Goal: Information Seeking & Learning: Learn about a topic

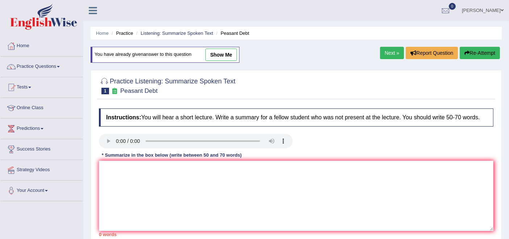
click at [497, 9] on link "Rupali Selly" at bounding box center [482, 9] width 52 height 19
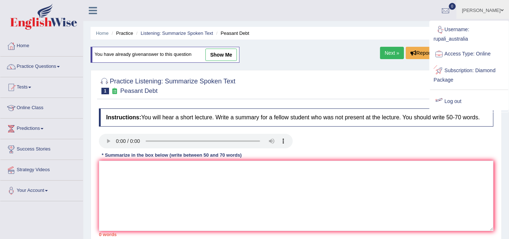
click at [452, 100] on link "Log out" at bounding box center [469, 101] width 78 height 17
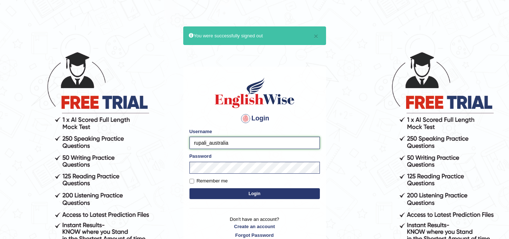
click at [245, 144] on input "rupali_australia" at bounding box center [254, 142] width 130 height 12
type input "ariambadoles"
click at [249, 191] on button "Login" at bounding box center [254, 193] width 130 height 11
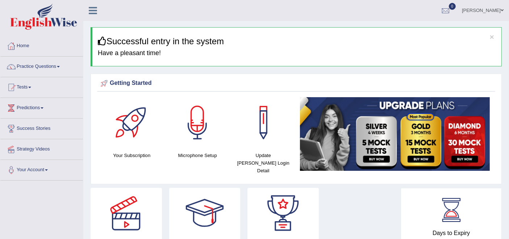
click at [497, 10] on link "Maria Socorro Badoles" at bounding box center [482, 9] width 52 height 19
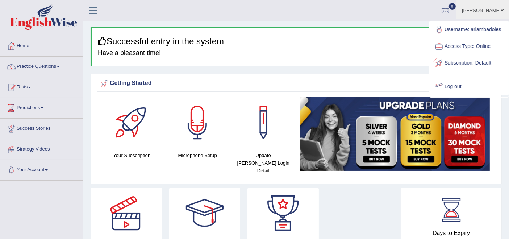
click at [457, 84] on link "Log out" at bounding box center [469, 86] width 78 height 17
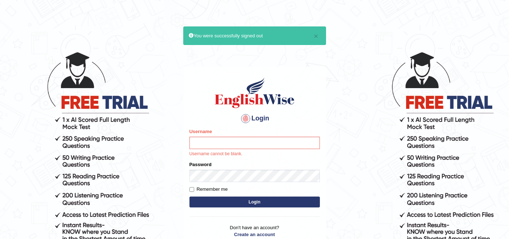
click at [214, 142] on input "Username" at bounding box center [254, 142] width 130 height 12
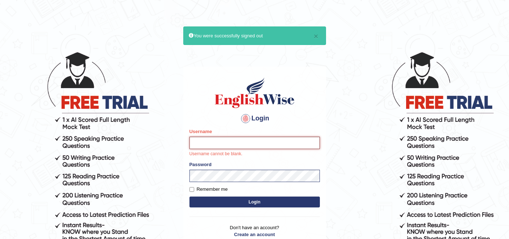
click at [214, 142] on input "Username" at bounding box center [254, 142] width 130 height 12
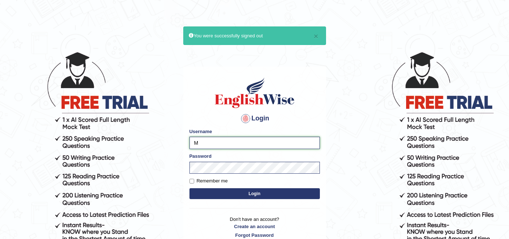
click at [215, 144] on input "M" at bounding box center [254, 142] width 130 height 12
type input "Mugwuna"
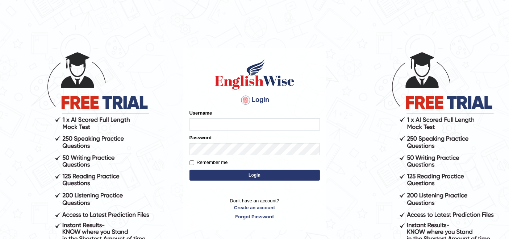
type input "ariambadoles"
click at [236, 125] on input "ariambadoles" at bounding box center [254, 124] width 130 height 12
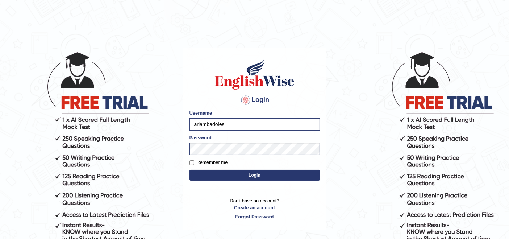
drag, startPoint x: 236, startPoint y: 125, endPoint x: 172, endPoint y: 130, distance: 65.1
click at [172, 130] on body "Login Please fix the following errors: Username ariambadoles Password Remember …" at bounding box center [254, 144] width 509 height 239
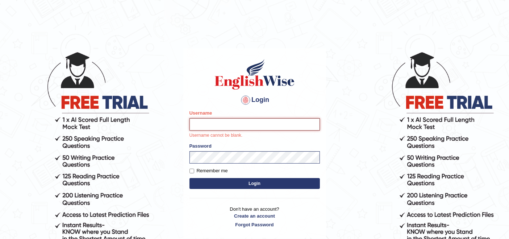
click at [252, 130] on input "Username" at bounding box center [254, 124] width 130 height 12
paste input "Mugwunali"
type input "Mugwunali"
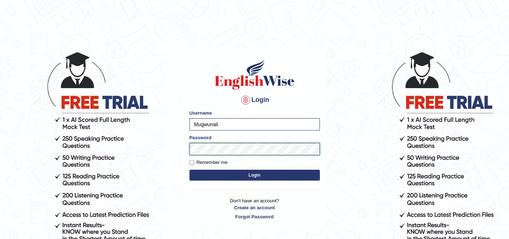
click at [188, 156] on div "Login Please fix the following errors: Username Mugwunali Password Remember me …" at bounding box center [254, 138] width 143 height 181
click at [251, 173] on button "Login" at bounding box center [254, 174] width 130 height 11
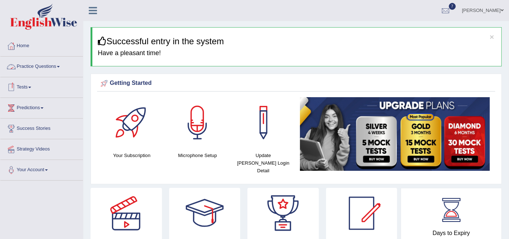
click at [35, 67] on link "Practice Questions" at bounding box center [41, 65] width 83 height 18
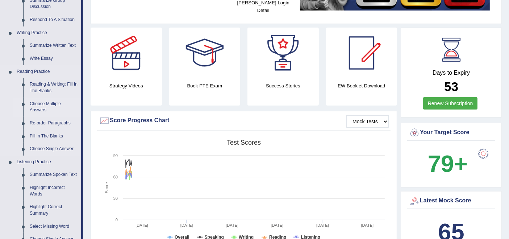
scroll to position [241, 0]
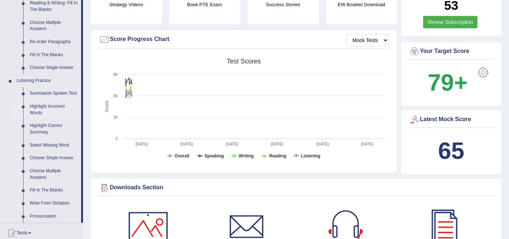
drag, startPoint x: 45, startPoint y: 92, endPoint x: 51, endPoint y: 94, distance: 6.3
click at [45, 92] on link "Summarize Spoken Text" at bounding box center [53, 93] width 55 height 13
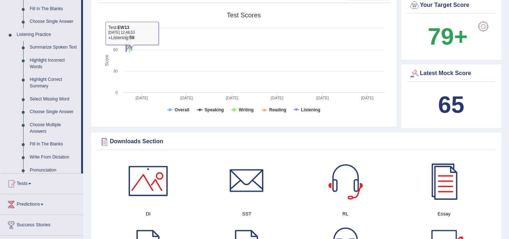
scroll to position [452, 0]
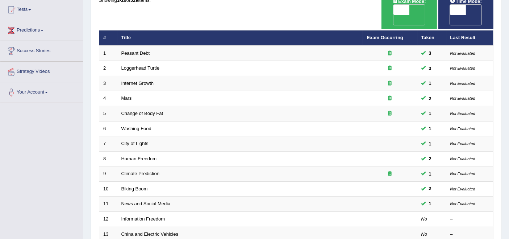
scroll to position [49, 0]
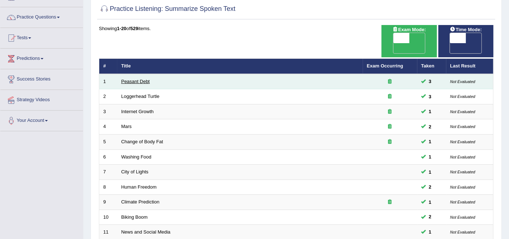
click at [127, 79] on link "Peasant Debt" at bounding box center [135, 81] width 29 height 5
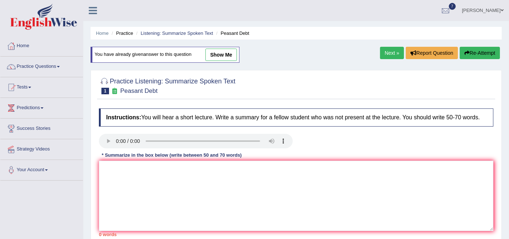
click at [212, 52] on link "show me" at bounding box center [220, 55] width 31 height 12
type textarea "The speaker provided a comprehensive overview of [DEMOGRAPHIC_DATA] farmers' de…"
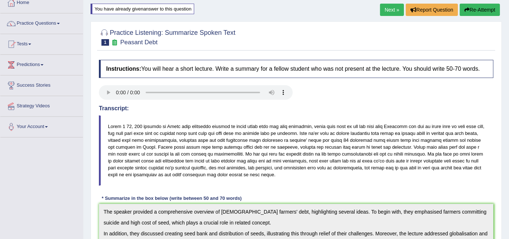
scroll to position [40, 0]
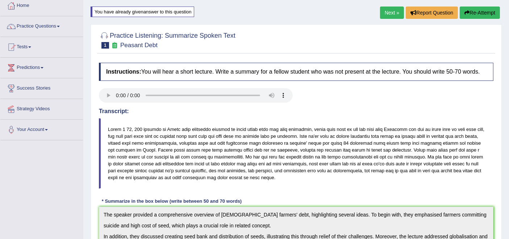
click at [390, 12] on link "Next »" at bounding box center [392, 13] width 24 height 12
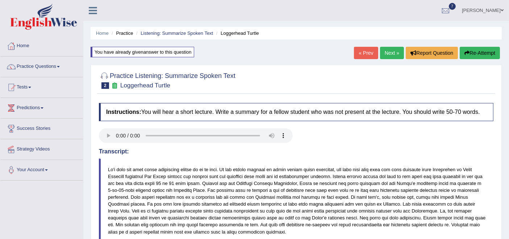
drag, startPoint x: 383, startPoint y: 53, endPoint x: 385, endPoint y: 63, distance: 10.2
click at [383, 53] on link "Next »" at bounding box center [392, 53] width 24 height 12
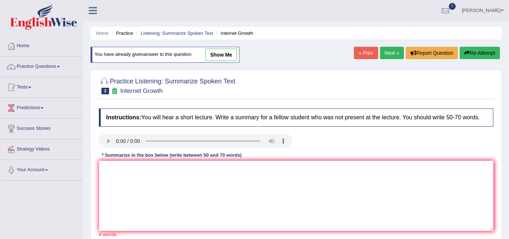
click at [220, 55] on link "show me" at bounding box center [220, 55] width 31 height 12
type textarea "A noteworthy point revealed in the lecture was about Internet Growth. To elabor…"
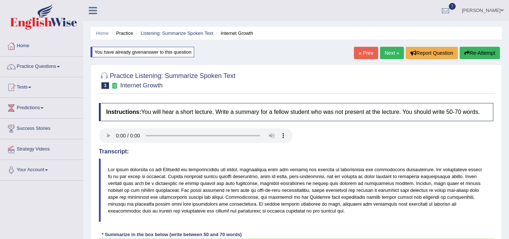
click at [383, 52] on link "Next »" at bounding box center [392, 53] width 24 height 12
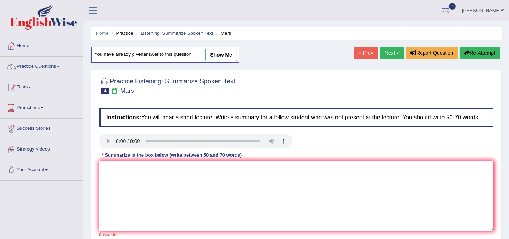
click at [219, 55] on link "show me" at bounding box center [220, 55] width 31 height 12
type textarea "A noteworthy point revealed in the lecture was about [GEOGRAPHIC_DATA]. To elab…"
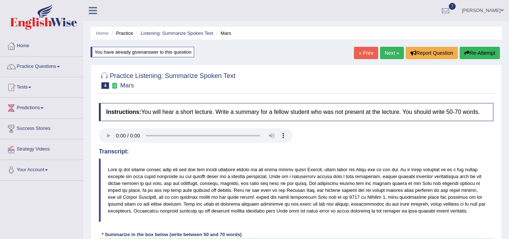
click at [387, 55] on link "Next »" at bounding box center [392, 53] width 24 height 12
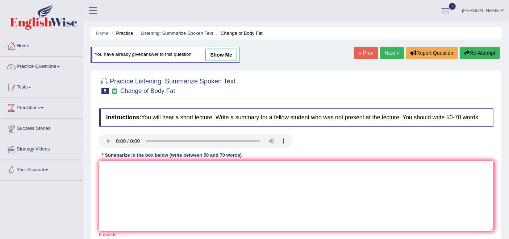
click at [220, 56] on link "show me" at bounding box center [220, 55] width 31 height 12
type textarea "The speaker provided a comprehensive overview of Canadian research conducted on…"
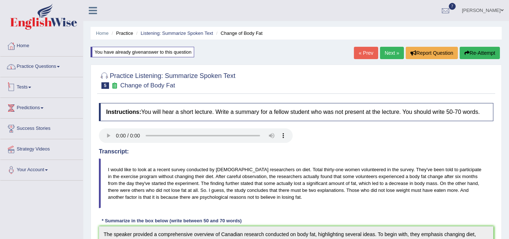
drag, startPoint x: 39, startPoint y: 63, endPoint x: 49, endPoint y: 77, distance: 16.7
click at [39, 63] on link "Practice Questions" at bounding box center [41, 65] width 83 height 18
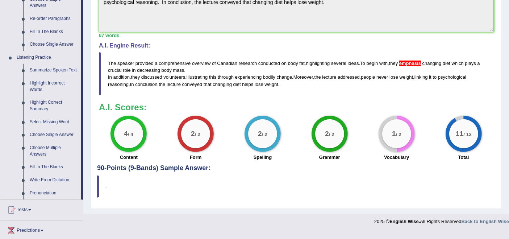
scroll to position [281, 0]
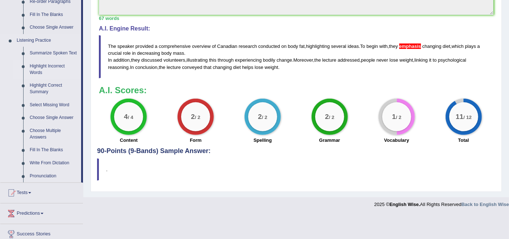
click at [45, 67] on link "Highlight Incorrect Words" at bounding box center [53, 69] width 55 height 19
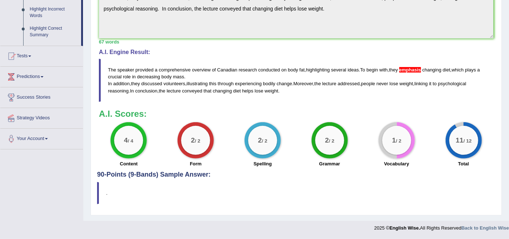
scroll to position [257, 0]
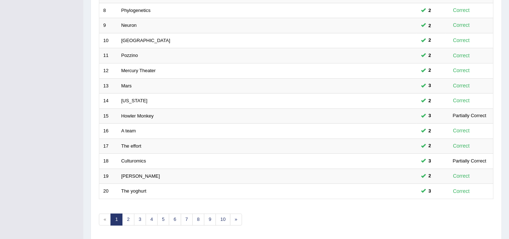
scroll to position [238, 0]
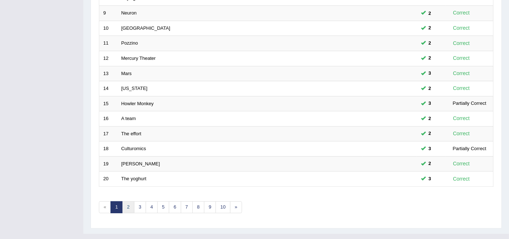
click at [123, 201] on link "2" at bounding box center [128, 207] width 12 height 12
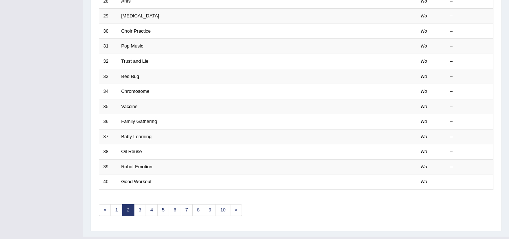
scroll to position [238, 0]
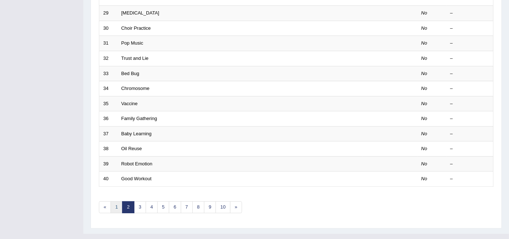
click at [113, 201] on link "1" at bounding box center [116, 207] width 12 height 12
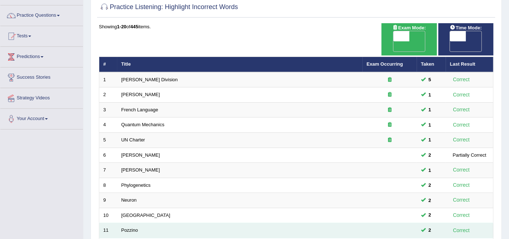
scroll to position [157, 0]
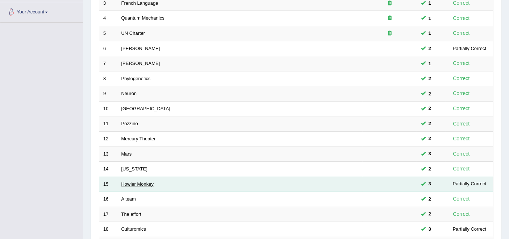
click at [130, 181] on link "Howler Monkey" at bounding box center [137, 183] width 33 height 5
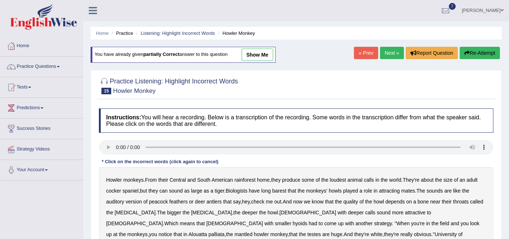
click at [257, 55] on link "show me" at bounding box center [256, 55] width 31 height 12
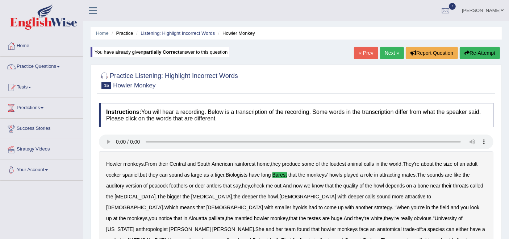
click at [386, 56] on link "Next »" at bounding box center [392, 53] width 24 height 12
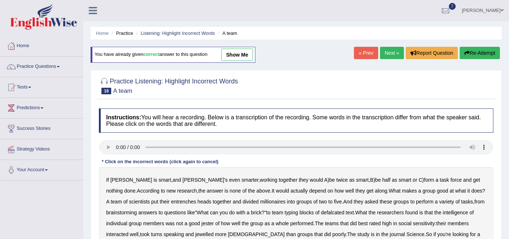
click link "show me"
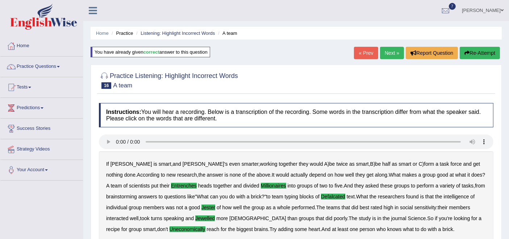
click link "Next »"
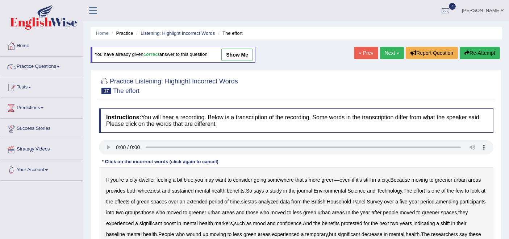
click at [244, 58] on link "show me" at bounding box center [236, 55] width 31 height 12
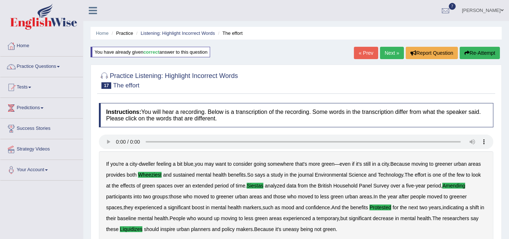
click at [389, 52] on link "Next »" at bounding box center [392, 53] width 24 height 12
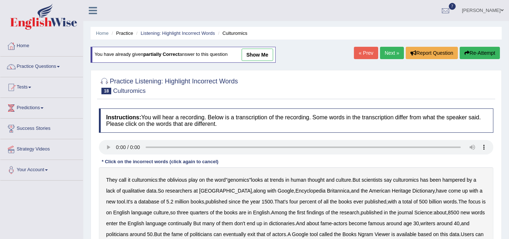
click at [260, 59] on link "show me" at bounding box center [256, 55] width 31 height 12
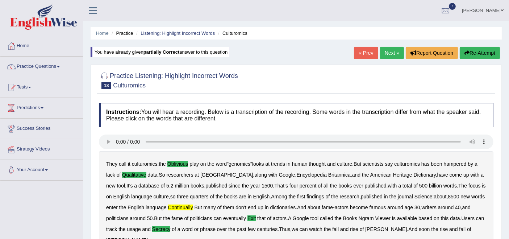
click at [392, 53] on link "Next »" at bounding box center [392, 53] width 24 height 12
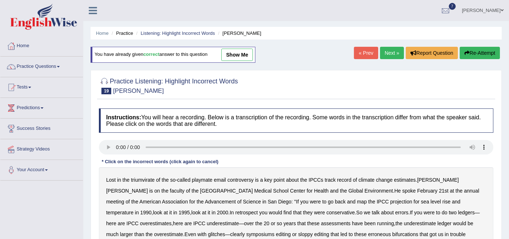
drag, startPoint x: 0, startPoint y: 0, endPoint x: 243, endPoint y: 56, distance: 249.8
click at [240, 55] on link "show me" at bounding box center [236, 55] width 31 height 12
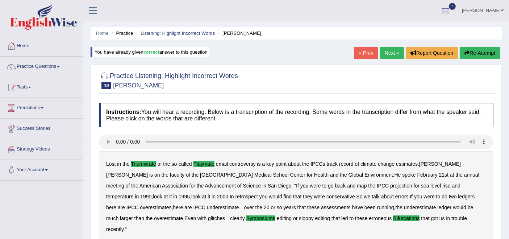
click at [387, 54] on link "Next »" at bounding box center [392, 53] width 24 height 12
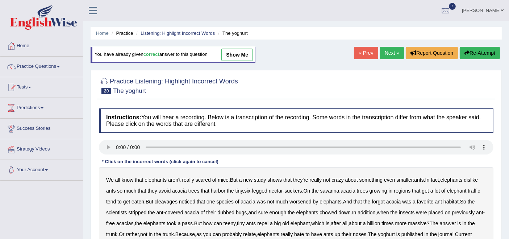
click at [247, 49] on link "show me" at bounding box center [236, 55] width 31 height 12
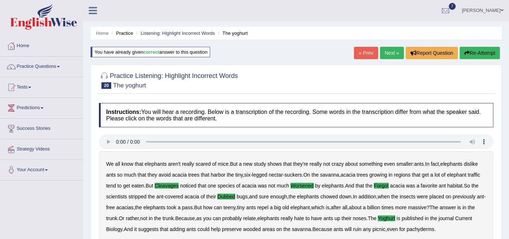
click at [382, 56] on link "Next »" at bounding box center [392, 53] width 24 height 12
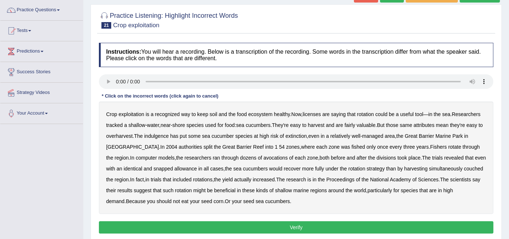
scroll to position [40, 0]
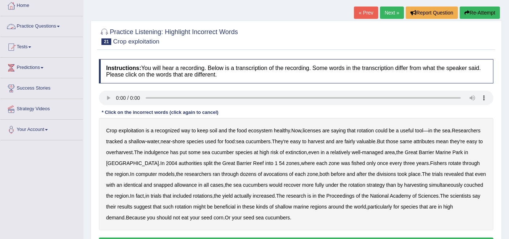
click at [45, 28] on link "Practice Questions" at bounding box center [41, 25] width 83 height 18
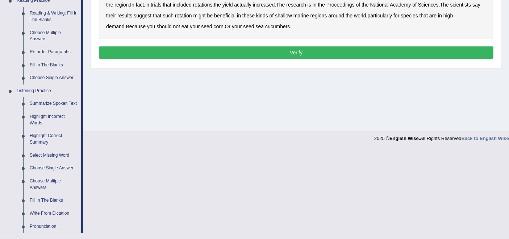
scroll to position [241, 0]
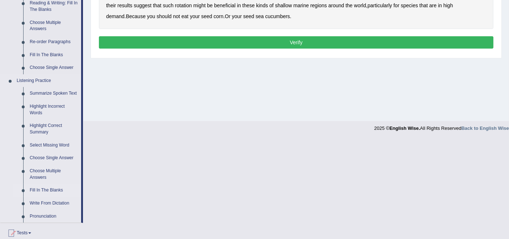
click at [47, 189] on link "Fill In The Blanks" at bounding box center [53, 190] width 55 height 13
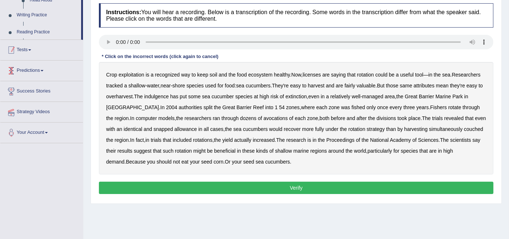
scroll to position [88, 0]
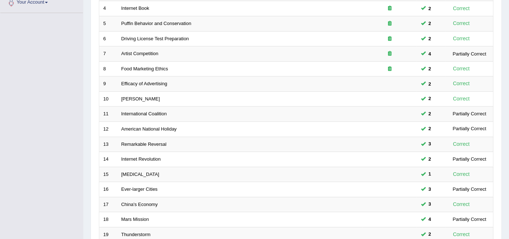
scroll to position [238, 0]
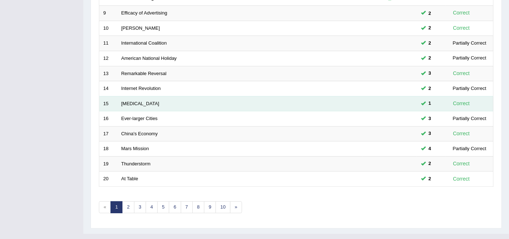
click at [125, 96] on td "[MEDICAL_DATA]" at bounding box center [239, 103] width 245 height 15
click at [125, 101] on link "[MEDICAL_DATA]" at bounding box center [140, 103] width 38 height 5
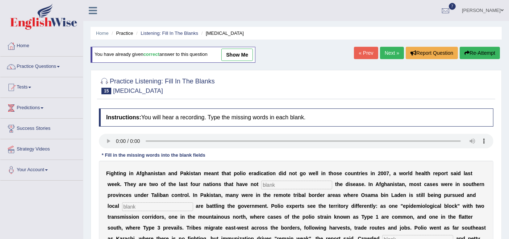
click at [242, 57] on link "show me" at bounding box center [236, 55] width 31 height 12
type input "eliminated"
type input "militants"
type input "slums"
type input "vaccine"
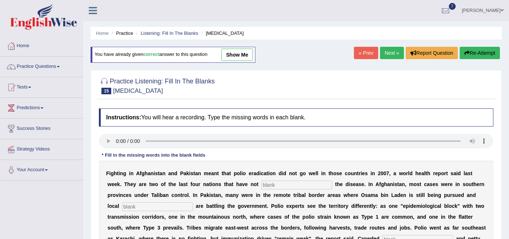
type input "populations"
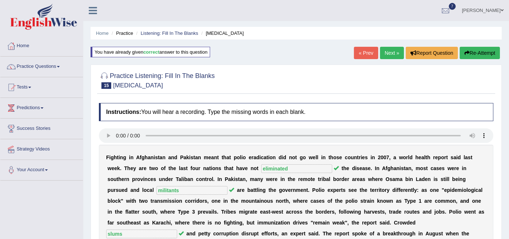
drag, startPoint x: 390, startPoint y: 53, endPoint x: 386, endPoint y: 54, distance: 4.6
click at [390, 53] on link "Next »" at bounding box center [392, 53] width 24 height 12
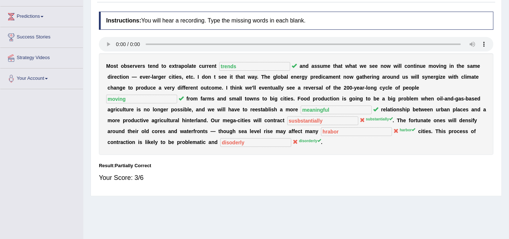
scroll to position [80, 0]
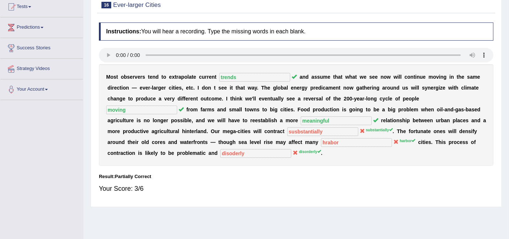
click at [368, 181] on div "Your Score: 3/6" at bounding box center [296, 188] width 394 height 17
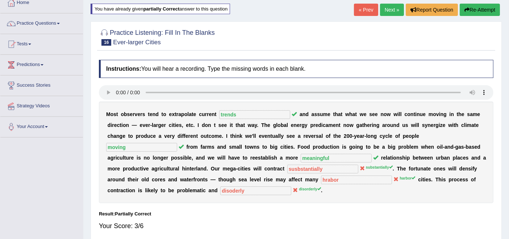
scroll to position [0, 0]
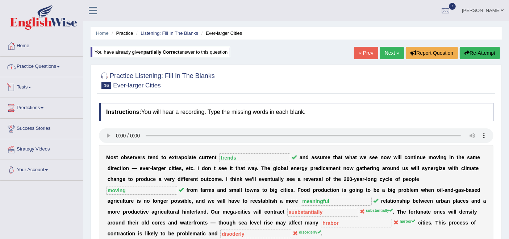
drag, startPoint x: 34, startPoint y: 66, endPoint x: 41, endPoint y: 76, distance: 12.9
click at [34, 66] on link "Practice Questions" at bounding box center [41, 65] width 83 height 18
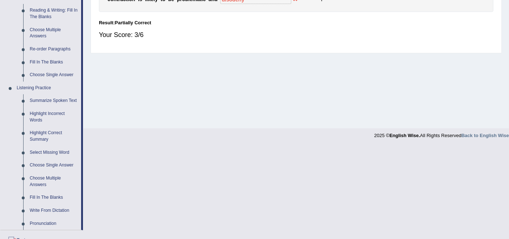
scroll to position [241, 0]
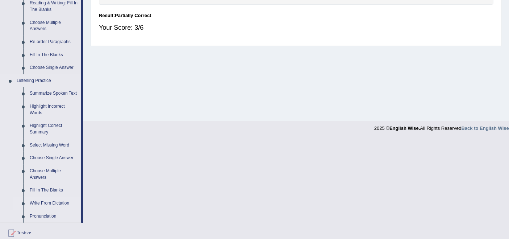
click at [49, 199] on link "Write From Dictation" at bounding box center [53, 203] width 55 height 13
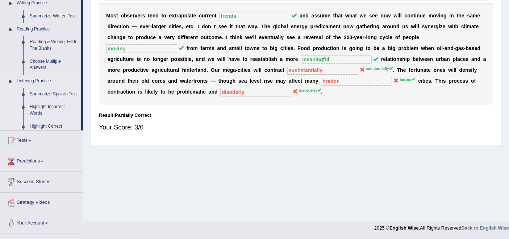
scroll to position [141, 0]
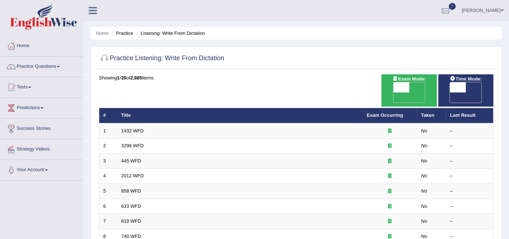
click at [393, 92] on span "OFF" at bounding box center [385, 97] width 16 height 10
checkbox input "true"
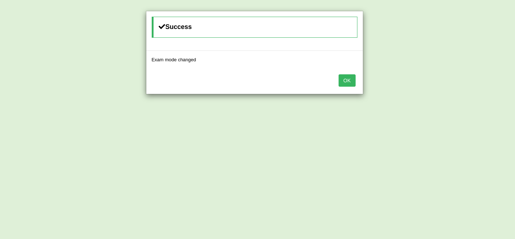
click at [345, 79] on button "OK" at bounding box center [346, 80] width 17 height 12
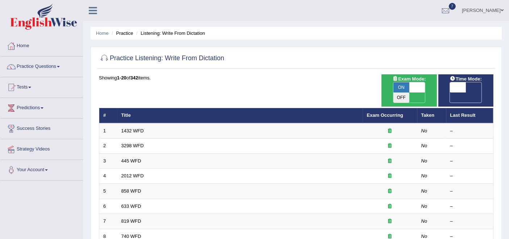
click at [450, 92] on span "OFF" at bounding box center [442, 97] width 16 height 10
checkbox input "true"
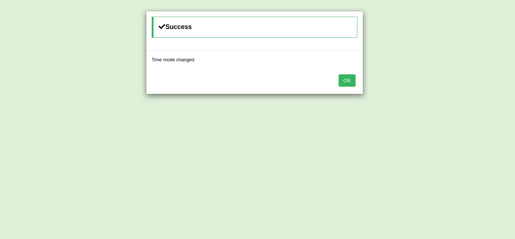
click at [348, 84] on button "OK" at bounding box center [346, 80] width 17 height 12
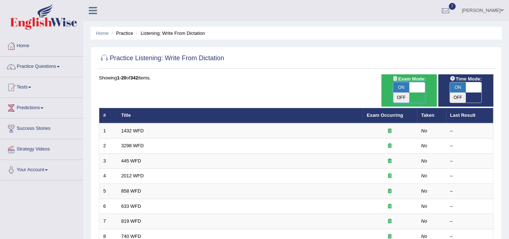
click at [412, 92] on span at bounding box center [417, 87] width 16 height 10
checkbox input "false"
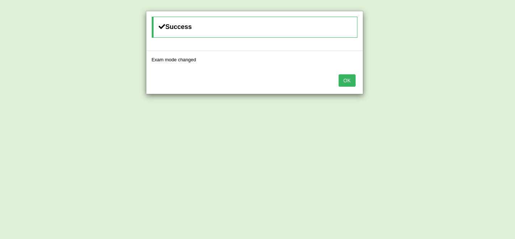
click at [347, 83] on button "OK" at bounding box center [346, 80] width 17 height 12
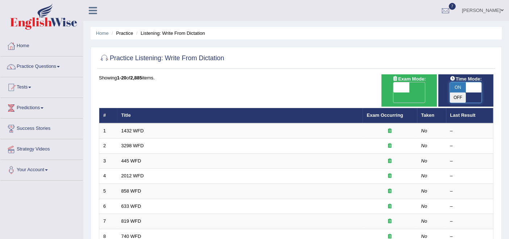
click at [470, 89] on span at bounding box center [474, 87] width 16 height 10
checkbox input "false"
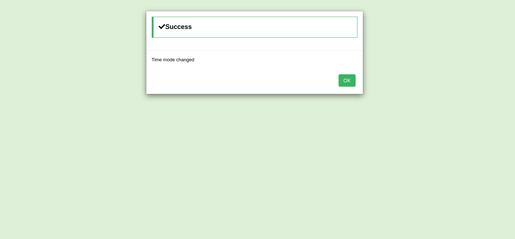
click at [347, 78] on button "OK" at bounding box center [346, 80] width 17 height 12
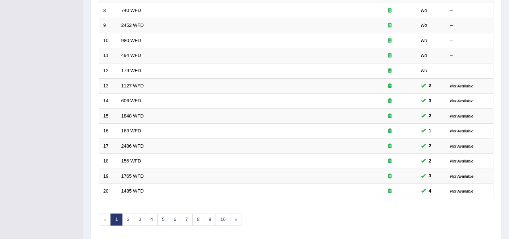
scroll to position [238, 0]
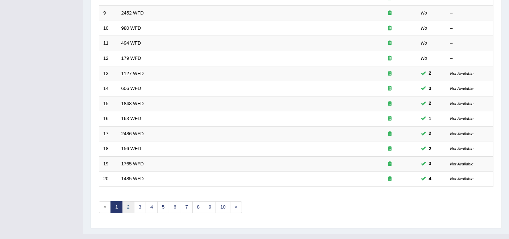
click at [129, 201] on link "2" at bounding box center [128, 207] width 12 height 12
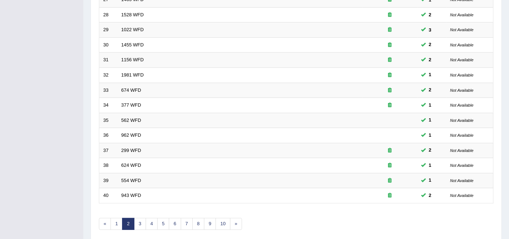
scroll to position [238, 0]
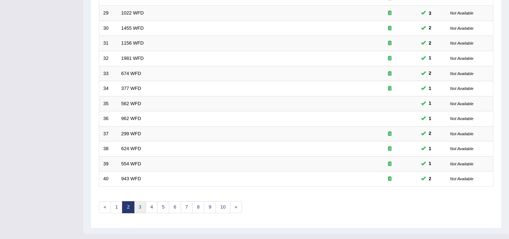
click at [137, 201] on link "3" at bounding box center [140, 207] width 12 height 12
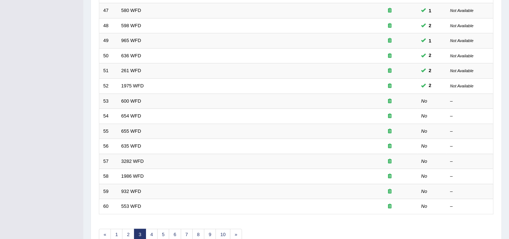
scroll to position [198, 0]
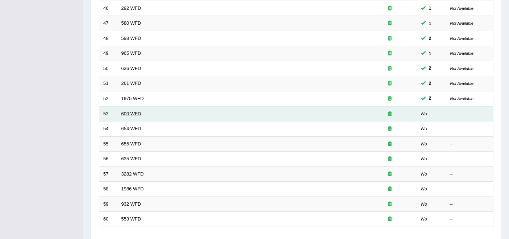
click at [125, 111] on link "600 WFD" at bounding box center [131, 113] width 20 height 5
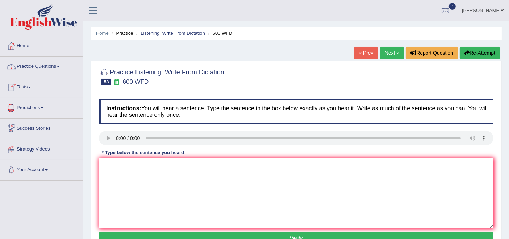
click at [33, 63] on link "Practice Questions" at bounding box center [41, 65] width 83 height 18
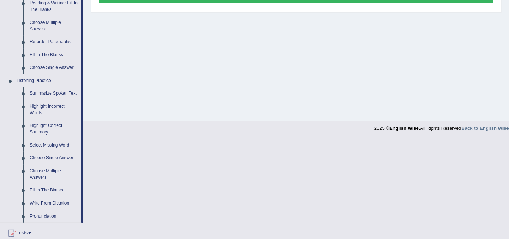
scroll to position [281, 0]
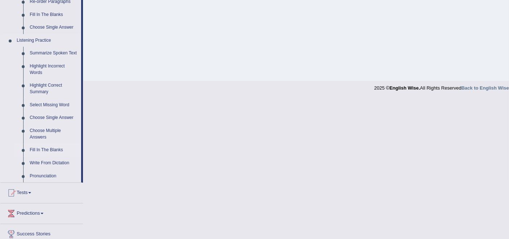
click at [42, 150] on link "Fill In The Blanks" at bounding box center [53, 149] width 55 height 13
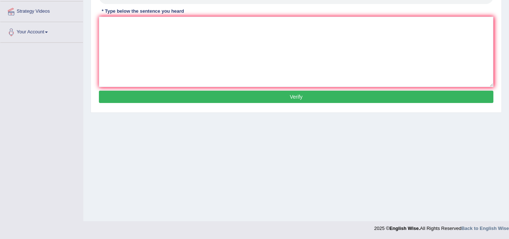
scroll to position [108, 0]
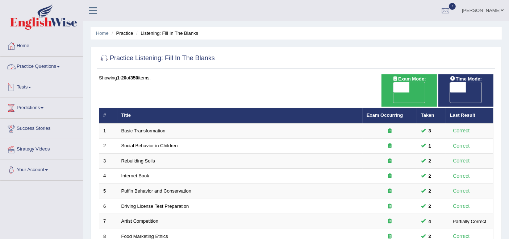
drag, startPoint x: 45, startPoint y: 63, endPoint x: 71, endPoint y: 118, distance: 60.9
click at [45, 63] on link "Practice Questions" at bounding box center [41, 65] width 83 height 18
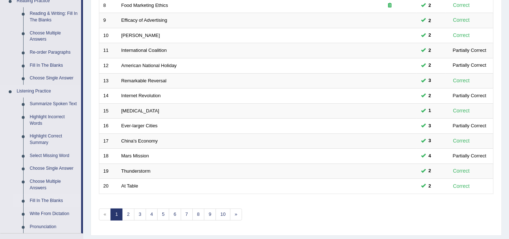
scroll to position [281, 0]
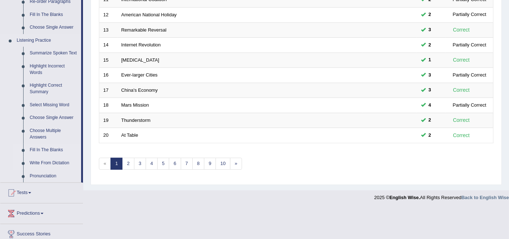
click at [41, 160] on link "Write From Dictation" at bounding box center [53, 162] width 55 height 13
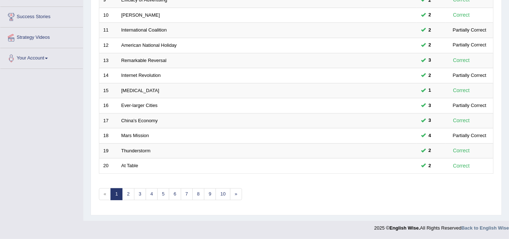
scroll to position [118, 0]
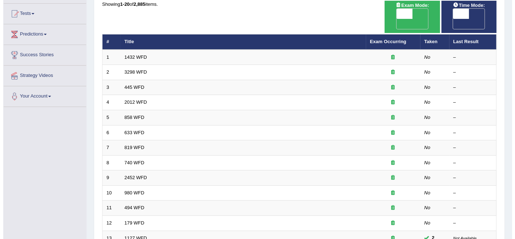
scroll to position [30, 0]
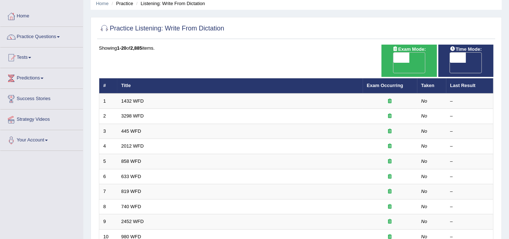
click at [393, 63] on span "OFF" at bounding box center [385, 68] width 16 height 10
checkbox input "true"
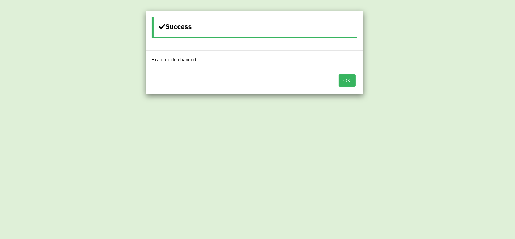
click at [348, 82] on button "OK" at bounding box center [346, 80] width 17 height 12
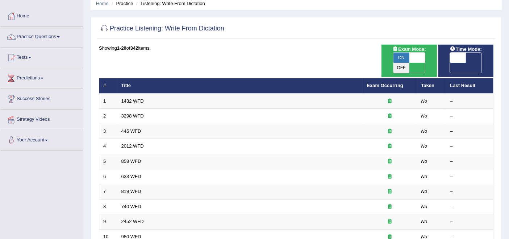
click at [405, 59] on span "ON" at bounding box center [401, 57] width 16 height 10
checkbox input "false"
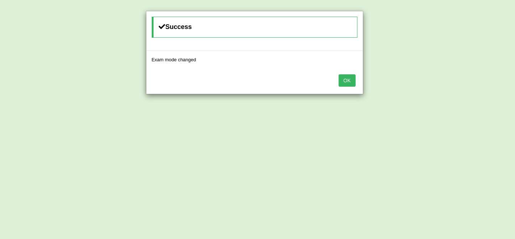
click at [347, 77] on button "OK" at bounding box center [346, 80] width 17 height 12
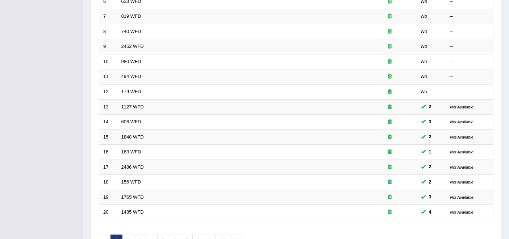
scroll to position [206, 0]
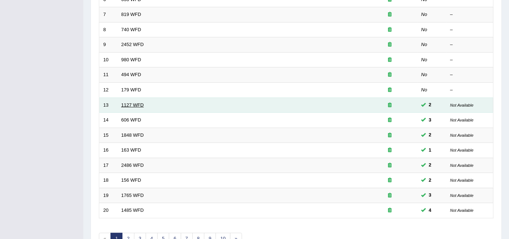
click at [128, 102] on link "1127 WFD" at bounding box center [132, 104] width 22 height 5
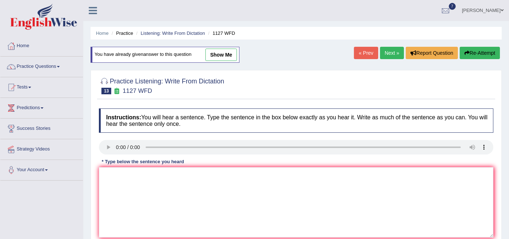
drag, startPoint x: 0, startPoint y: 0, endPoint x: 219, endPoint y: 59, distance: 227.1
click at [217, 53] on link "show me" at bounding box center [220, 55] width 31 height 12
type textarea "A university degree is a requirement to enter many professions admision."
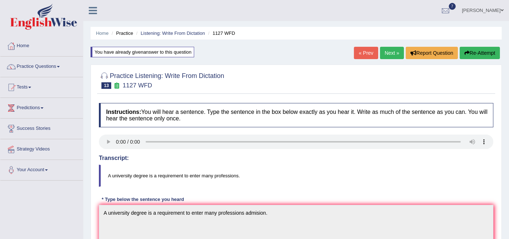
click at [390, 53] on link "Next »" at bounding box center [392, 53] width 24 height 12
click at [394, 55] on link "Next »" at bounding box center [392, 53] width 24 height 12
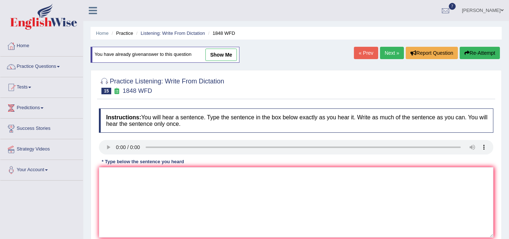
drag, startPoint x: 0, startPoint y: 0, endPoint x: 219, endPoint y: 57, distance: 226.4
click at [219, 57] on link "show me" at bounding box center [220, 55] width 31 height 12
type textarea "Students must present a valid identification to enroll in this course."
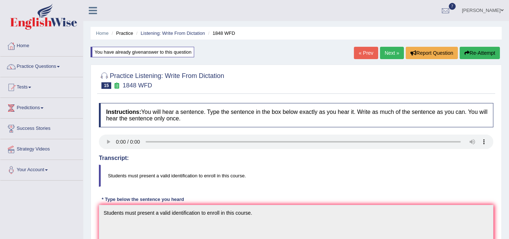
click at [383, 54] on link "Next »" at bounding box center [392, 53] width 24 height 12
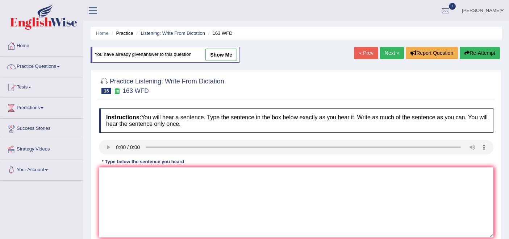
drag, startPoint x: 0, startPoint y: 0, endPoint x: 226, endPoint y: 68, distance: 235.5
click at [221, 53] on link "show me" at bounding box center [220, 55] width 31 height 12
type textarea "A number of assignments will be submitted to the conference."
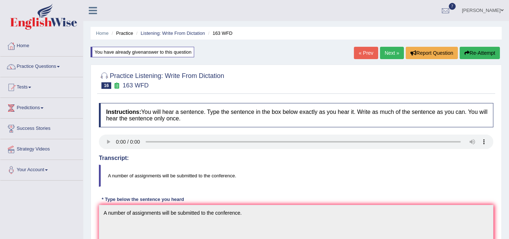
drag, startPoint x: 389, startPoint y: 50, endPoint x: 390, endPoint y: 53, distance: 3.6
click at [389, 50] on link "Next »" at bounding box center [392, 53] width 24 height 12
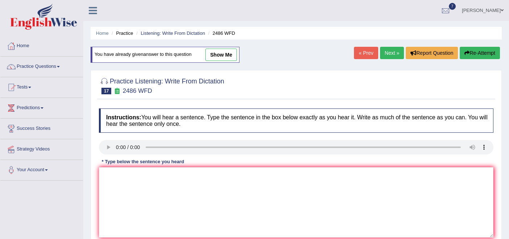
click at [222, 56] on link "show me" at bounding box center [220, 55] width 31 height 12
type textarea "It is quite clear that our facial expressions are different across the world"
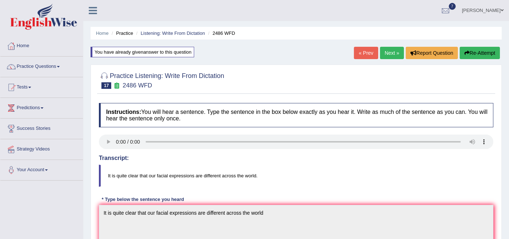
click at [384, 52] on link "Next »" at bounding box center [392, 53] width 24 height 12
click at [392, 55] on link "Next »" at bounding box center [392, 53] width 24 height 12
click at [387, 56] on link "Next »" at bounding box center [392, 53] width 24 height 12
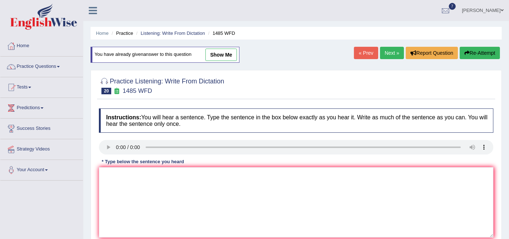
drag, startPoint x: 216, startPoint y: 57, endPoint x: 216, endPoint y: 62, distance: 4.7
click at [216, 57] on link "show me" at bounding box center [220, 55] width 31 height 12
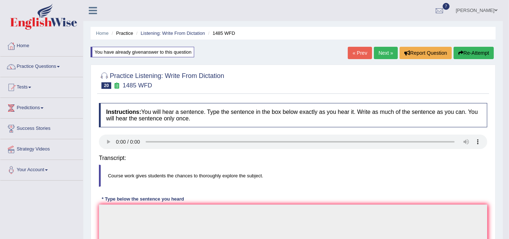
type textarea "Course work gives students the chances to thoroughly explore the subject."
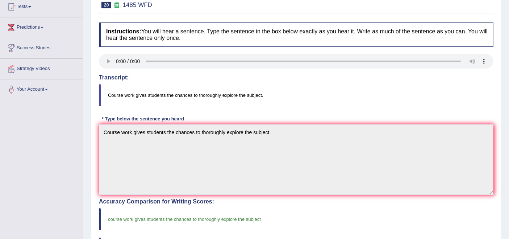
scroll to position [40, 0]
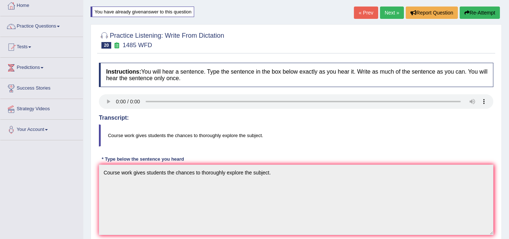
click at [396, 11] on link "Next »" at bounding box center [392, 13] width 24 height 12
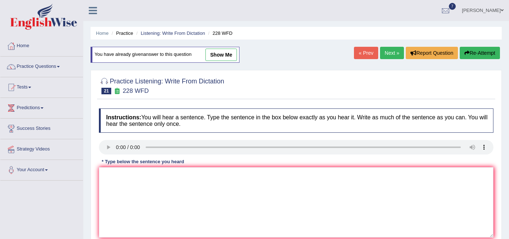
drag, startPoint x: 0, startPoint y: 0, endPoint x: 233, endPoint y: 65, distance: 241.6
click at [220, 56] on link "show me" at bounding box center [220, 55] width 31 height 12
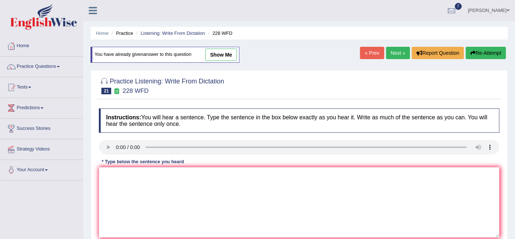
type textarea "Computer science has become a popular university degree course."
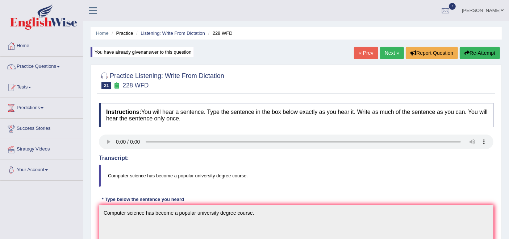
click at [394, 54] on link "Next »" at bounding box center [392, 53] width 24 height 12
click at [392, 51] on link "Next »" at bounding box center [392, 53] width 24 height 12
click at [388, 51] on link "Next »" at bounding box center [392, 53] width 24 height 12
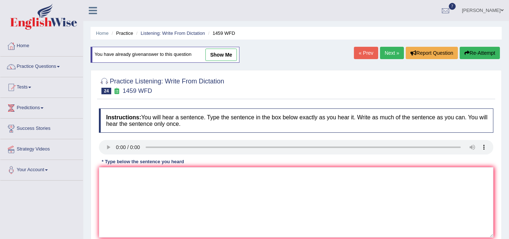
click at [218, 56] on link "show me" at bounding box center [220, 55] width 31 height 12
type textarea "All experiments and procedures have been outlined in the laboratory manual."
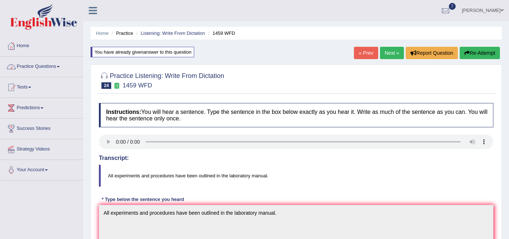
click at [32, 67] on link "Practice Questions" at bounding box center [41, 65] width 83 height 18
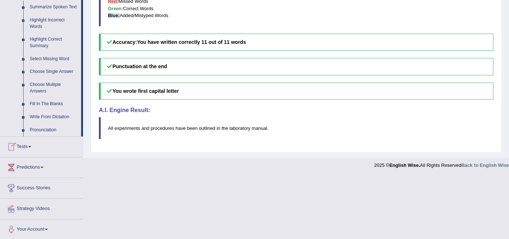
scroll to position [328, 0]
click at [46, 117] on link "Write From Dictation" at bounding box center [53, 116] width 55 height 13
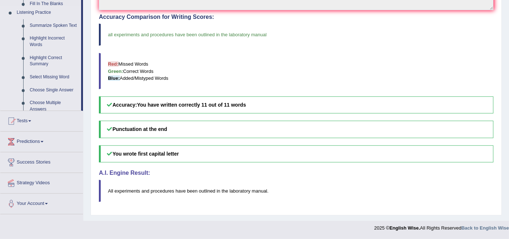
scroll to position [262, 0]
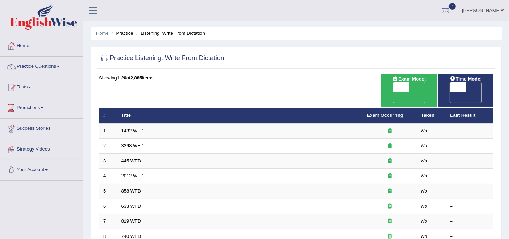
drag, startPoint x: 0, startPoint y: 0, endPoint x: 417, endPoint y: 90, distance: 427.0
click at [393, 92] on span "OFF" at bounding box center [385, 97] width 16 height 10
checkbox input "true"
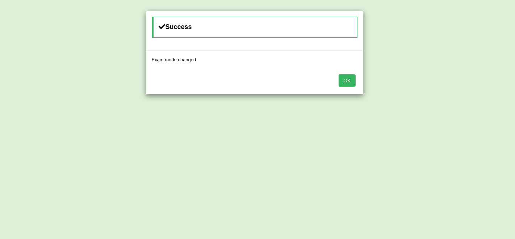
drag, startPoint x: 349, startPoint y: 79, endPoint x: 355, endPoint y: 79, distance: 5.4
click at [350, 79] on button "OK" at bounding box center [346, 80] width 17 height 12
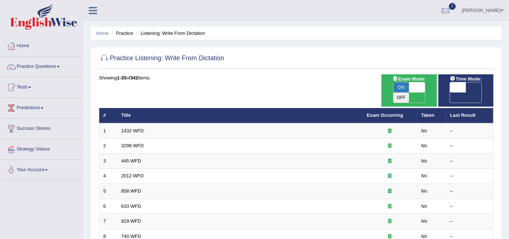
click at [450, 92] on span "OFF" at bounding box center [442, 97] width 16 height 10
checkbox input "true"
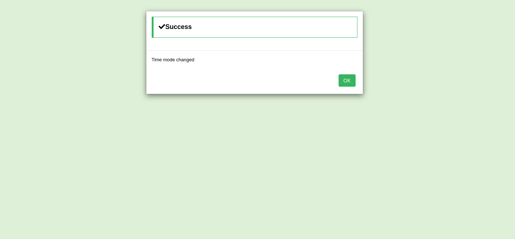
click at [347, 78] on button "OK" at bounding box center [346, 80] width 17 height 12
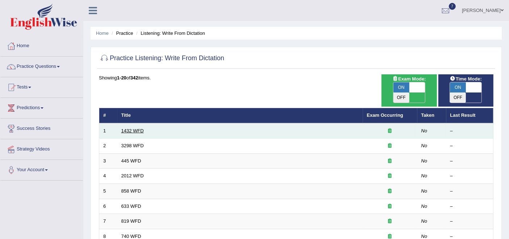
click at [138, 128] on link "1432 WFD" at bounding box center [132, 130] width 22 height 5
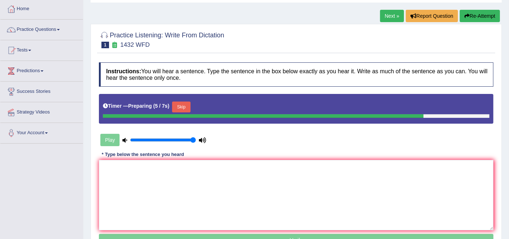
scroll to position [68, 0]
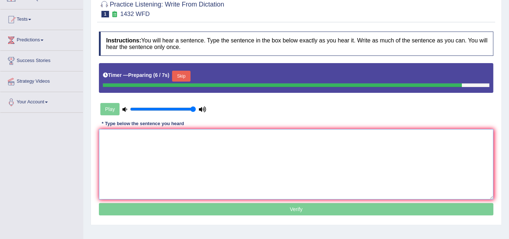
click at [279, 151] on textarea at bounding box center [296, 164] width 394 height 70
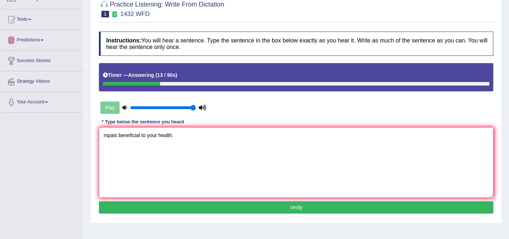
click at [104, 134] on textarea "mpais beneficial to your health." at bounding box center [296, 162] width 394 height 70
click at [196, 136] on textarea "More physical activity is beneficial to your health." at bounding box center [296, 162] width 394 height 70
click at [113, 133] on textarea "More physical activity is beneficial to your health." at bounding box center [296, 162] width 394 height 70
click at [117, 133] on textarea "More physical activity is beneficial to your health." at bounding box center [296, 162] width 394 height 70
type textarea "More most physical activity is beneficial to your health."
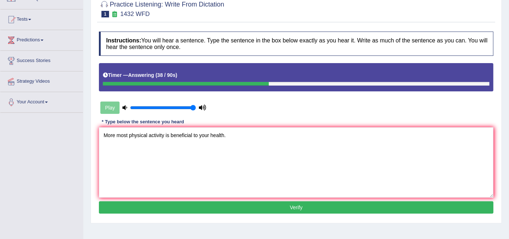
click at [252, 206] on button "Verify" at bounding box center [296, 207] width 394 height 12
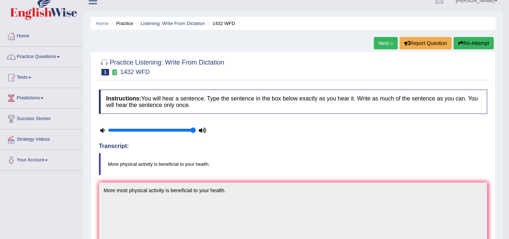
scroll to position [0, 0]
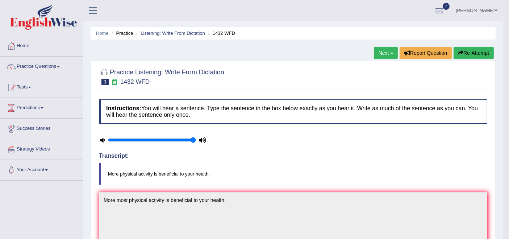
click at [379, 54] on link "Next »" at bounding box center [386, 53] width 24 height 12
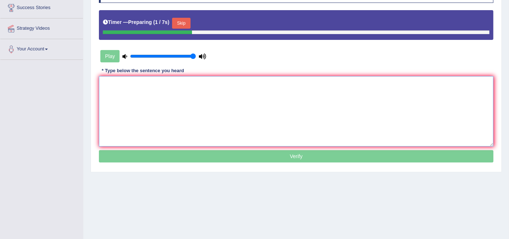
click at [185, 112] on textarea at bounding box center [296, 111] width 394 height 70
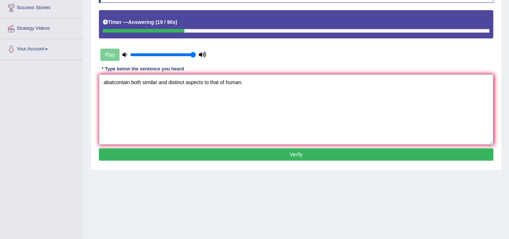
click at [104, 82] on textarea "abatcontain both similar and distinct aspects to that of human." at bounding box center [296, 109] width 394 height 70
click at [144, 81] on textarea "Animal behaviour appears to contain both similar and distinct aspects to that o…" at bounding box center [296, 109] width 394 height 70
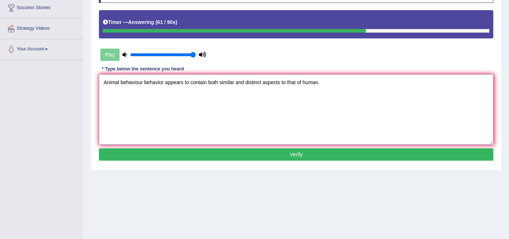
click at [318, 80] on textarea "Animal behaviour behavior appears to contain both similar and distinct aspects …" at bounding box center [296, 109] width 394 height 70
type textarea "Animal behaviour behavior appears to contain both similar and distinct aspects …"
click at [321, 155] on button "Verify" at bounding box center [296, 154] width 394 height 12
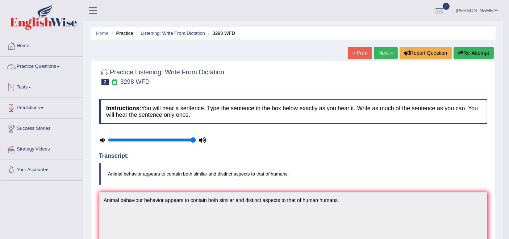
drag, startPoint x: 43, startPoint y: 66, endPoint x: 49, endPoint y: 68, distance: 5.8
click at [43, 66] on link "Practice Questions" at bounding box center [41, 65] width 83 height 18
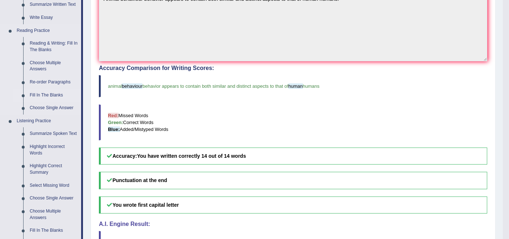
scroll to position [161, 0]
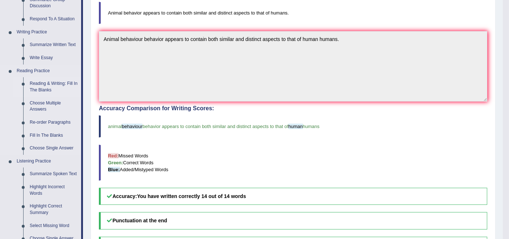
click at [40, 85] on link "Reading & Writing: Fill In The Blanks" at bounding box center [53, 86] width 55 height 19
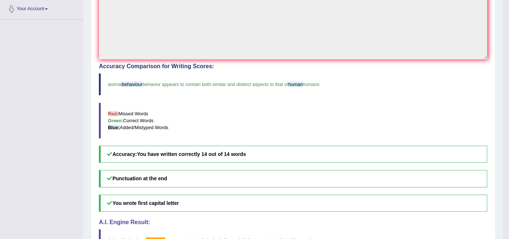
scroll to position [249, 0]
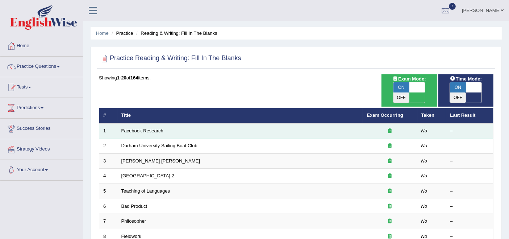
click at [135, 123] on td "Facebook Research" at bounding box center [239, 130] width 245 height 15
click at [149, 128] on link "Facebook Research" at bounding box center [142, 130] width 42 height 5
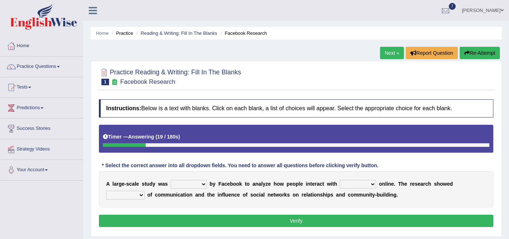
click at [302, 219] on button "Verify" at bounding box center [296, 220] width 394 height 12
drag, startPoint x: 30, startPoint y: 63, endPoint x: 32, endPoint y: 70, distance: 6.5
click at [30, 63] on link "Practice Questions" at bounding box center [41, 65] width 83 height 18
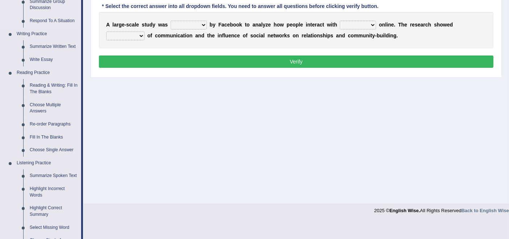
scroll to position [161, 0]
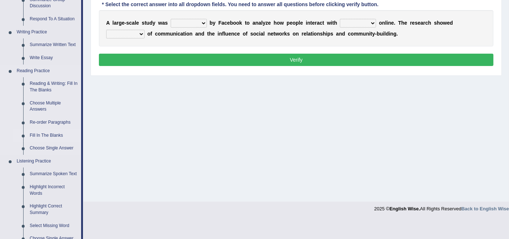
click at [45, 135] on link "Fill In The Blanks" at bounding box center [53, 135] width 55 height 13
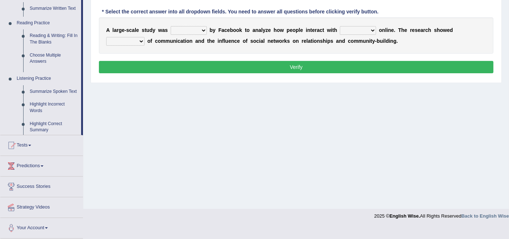
scroll to position [141, 0]
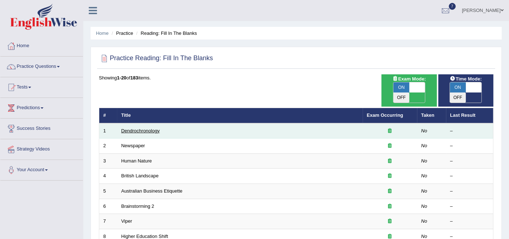
click at [146, 128] on link "Dendrochronology" at bounding box center [140, 130] width 38 height 5
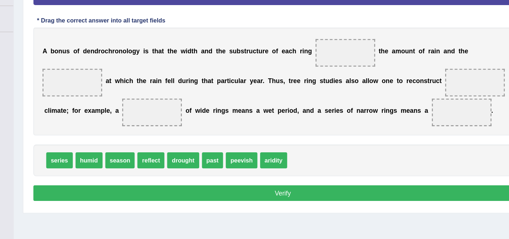
scroll to position [121, 0]
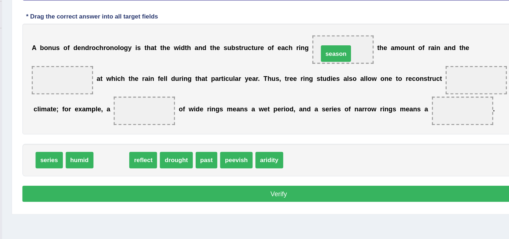
drag, startPoint x: 164, startPoint y: 161, endPoint x: 337, endPoint y: 80, distance: 191.1
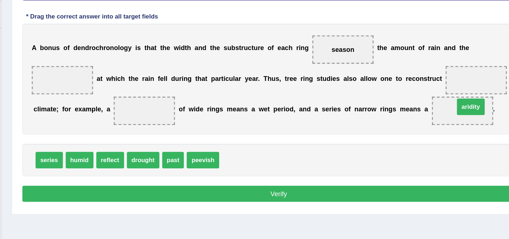
drag, startPoint x: 264, startPoint y: 160, endPoint x: 445, endPoint y: 117, distance: 185.5
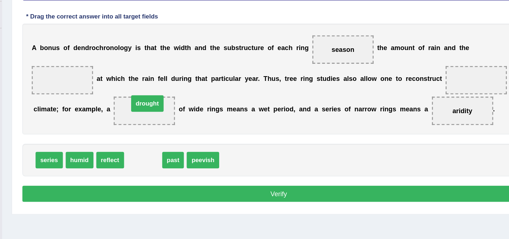
drag, startPoint x: 182, startPoint y: 159, endPoint x: 207, endPoint y: 149, distance: 26.8
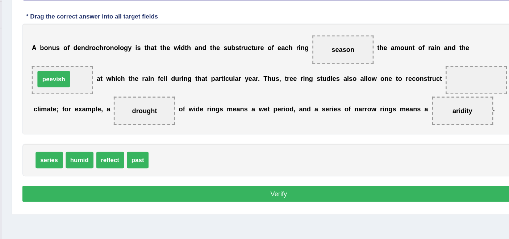
drag, startPoint x: 215, startPoint y: 163, endPoint x: 127, endPoint y: 101, distance: 107.3
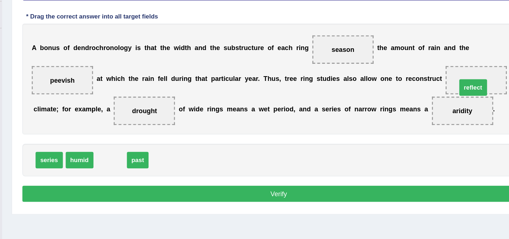
drag, startPoint x: 165, startPoint y: 164, endPoint x: 445, endPoint y: 108, distance: 284.7
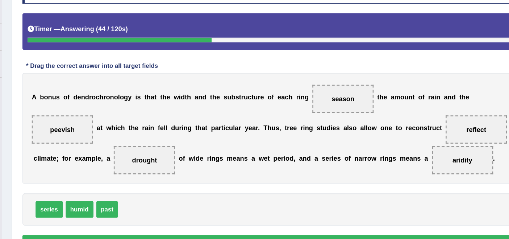
scroll to position [28, 0]
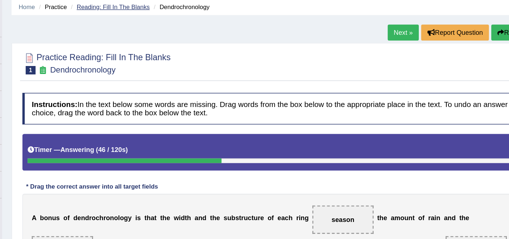
click at [164, 5] on link "Reading: Fill In The Blanks" at bounding box center [168, 5] width 56 height 5
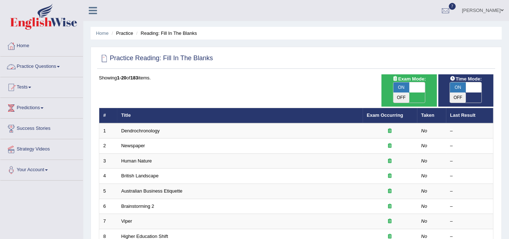
click at [49, 67] on link "Practice Questions" at bounding box center [41, 65] width 83 height 18
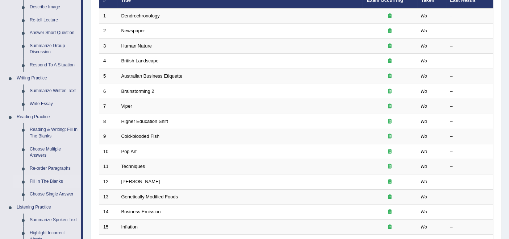
scroll to position [161, 0]
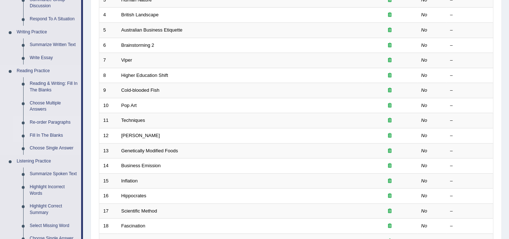
click at [62, 122] on link "Re-order Paragraphs" at bounding box center [53, 122] width 55 height 13
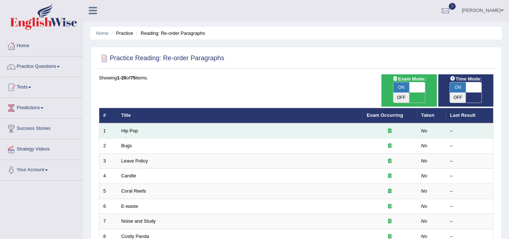
drag, startPoint x: 128, startPoint y: 117, endPoint x: 158, endPoint y: 121, distance: 29.9
click at [128, 128] on link "Hip Pop" at bounding box center [129, 130] width 17 height 5
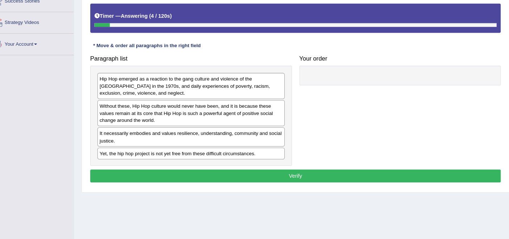
scroll to position [121, 0]
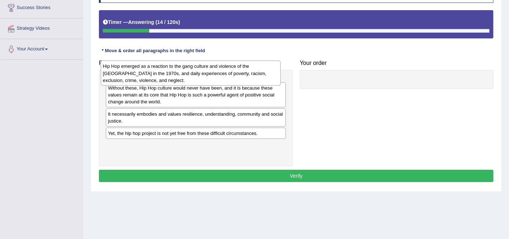
drag, startPoint x: 155, startPoint y: 87, endPoint x: 150, endPoint y: 71, distance: 17.1
click at [150, 71] on div "Hip Hop emerged as a reaction to the gang culture and violence of the South Bro…" at bounding box center [191, 72] width 180 height 25
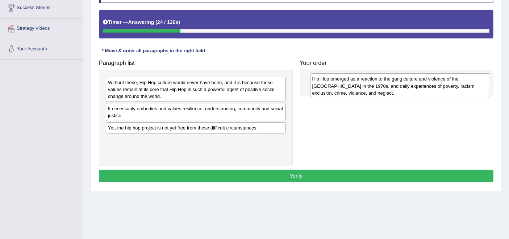
drag, startPoint x: 129, startPoint y: 85, endPoint x: 333, endPoint y: 82, distance: 204.6
click at [333, 82] on div "Hip Hop emerged as a reaction to the gang culture and violence of the South Bro…" at bounding box center [400, 85] width 180 height 25
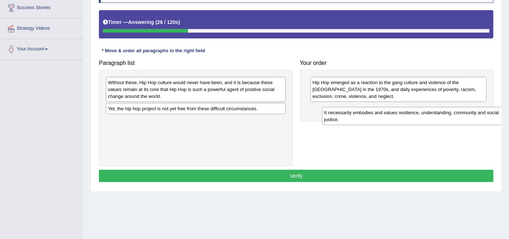
drag, startPoint x: 165, startPoint y: 111, endPoint x: 380, endPoint y: 116, distance: 214.4
click at [380, 116] on div "It necessarily embodies and values resilience, understanding, community and soc…" at bounding box center [412, 116] width 180 height 18
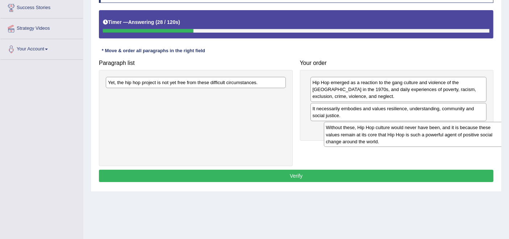
drag, startPoint x: 160, startPoint y: 84, endPoint x: 371, endPoint y: 129, distance: 215.6
click at [378, 129] on div "Without these, Hip Hop culture would never have been, and it is because these v…" at bounding box center [414, 134] width 180 height 25
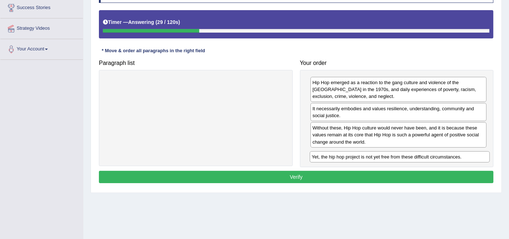
drag, startPoint x: 216, startPoint y: 78, endPoint x: 419, endPoint y: 152, distance: 216.0
click at [419, 152] on div "Yet, the hip hop project is not yet free from these difficult circumstances." at bounding box center [400, 156] width 180 height 11
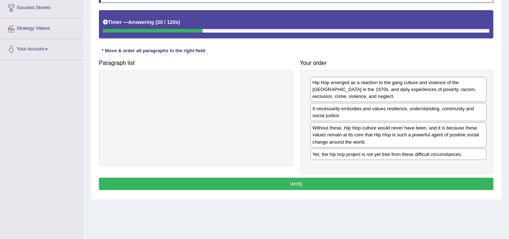
click at [354, 181] on button "Verify" at bounding box center [296, 183] width 394 height 12
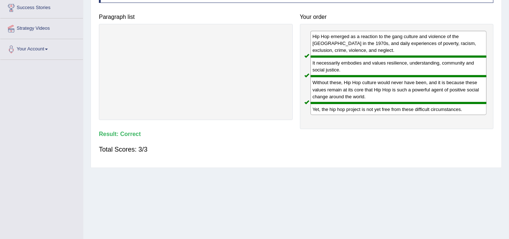
scroll to position [80, 0]
